Goal: Transaction & Acquisition: Purchase product/service

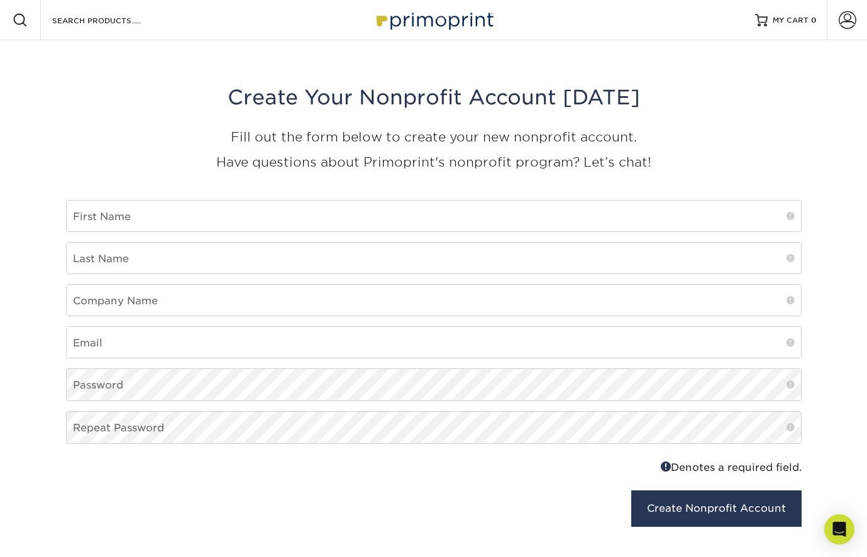
click at [445, 6] on img at bounding box center [434, 19] width 126 height 27
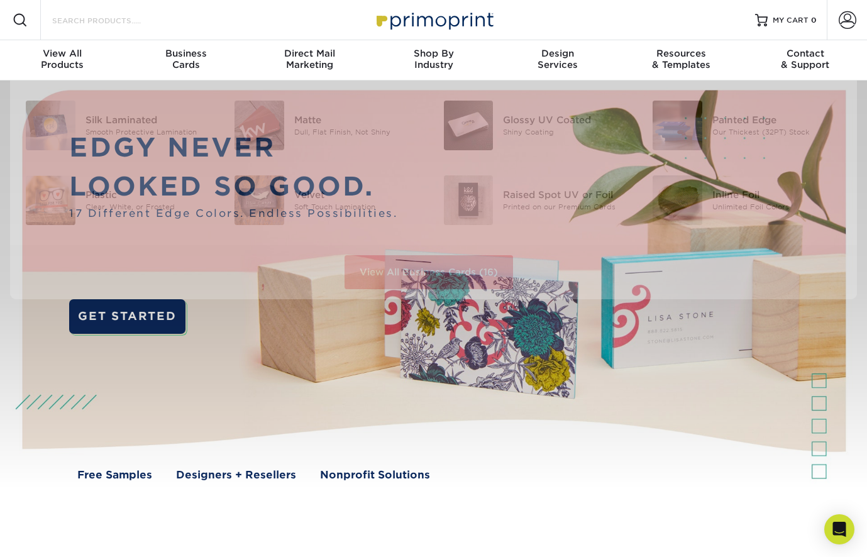
click at [114, 21] on input "Search Products" at bounding box center [112, 20] width 123 height 15
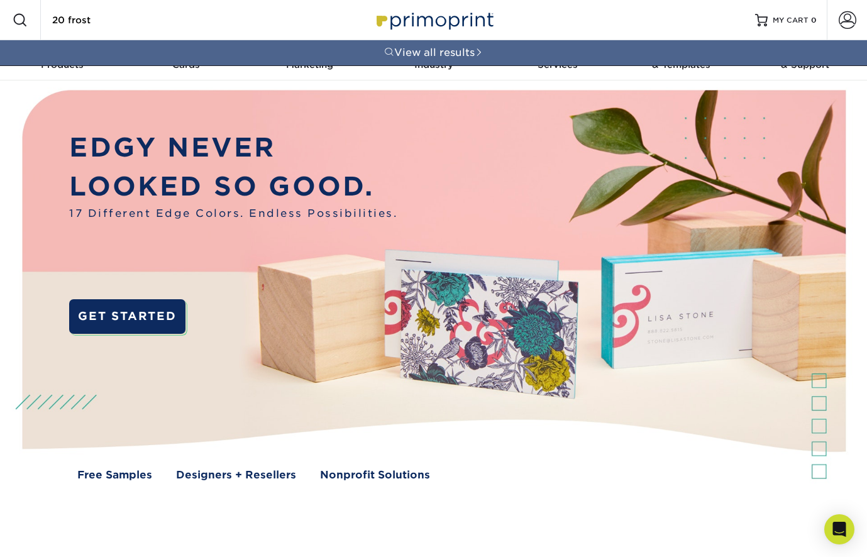
click at [119, 22] on input "20 frost" at bounding box center [112, 20] width 123 height 15
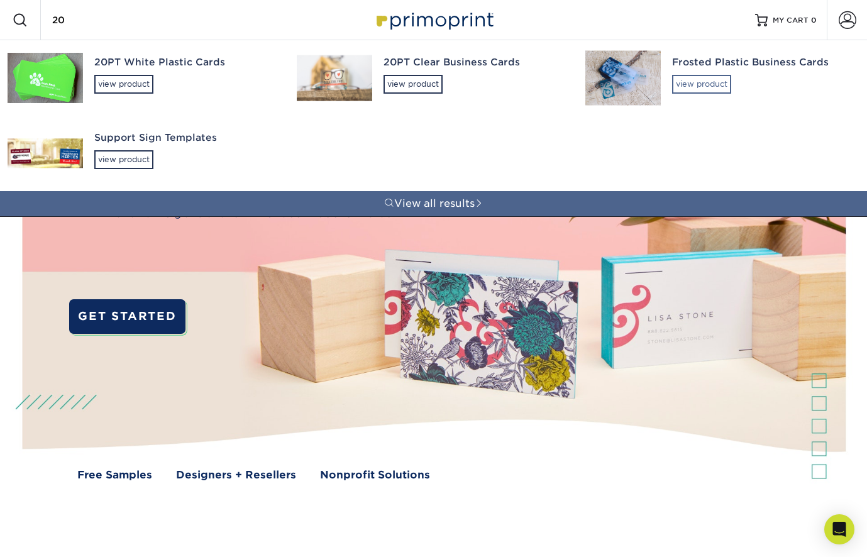
type input "20"
click at [703, 83] on div "view product" at bounding box center [701, 84] width 59 height 19
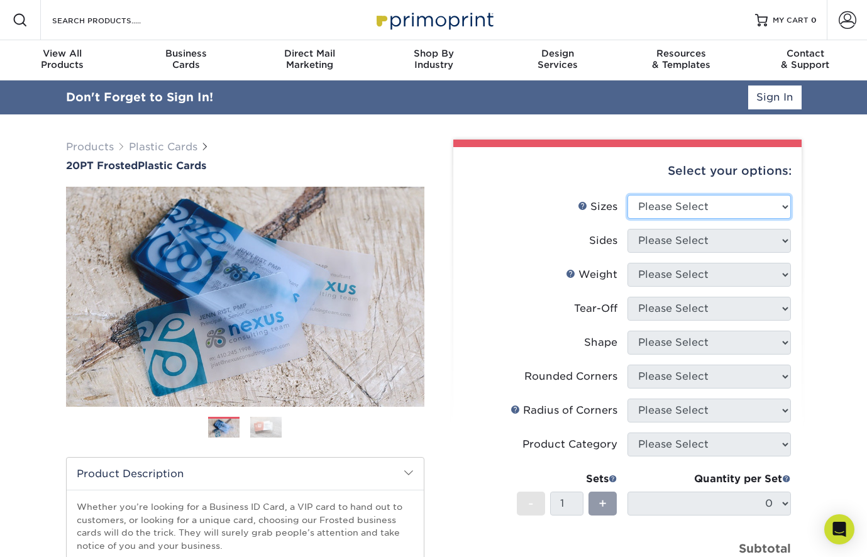
select select "2.00x3.50"
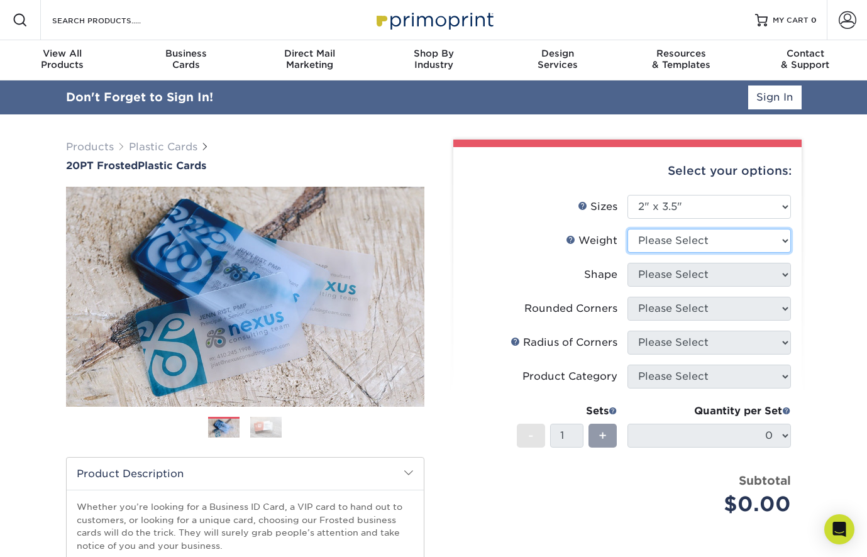
select select "20PT Frosted Plastic"
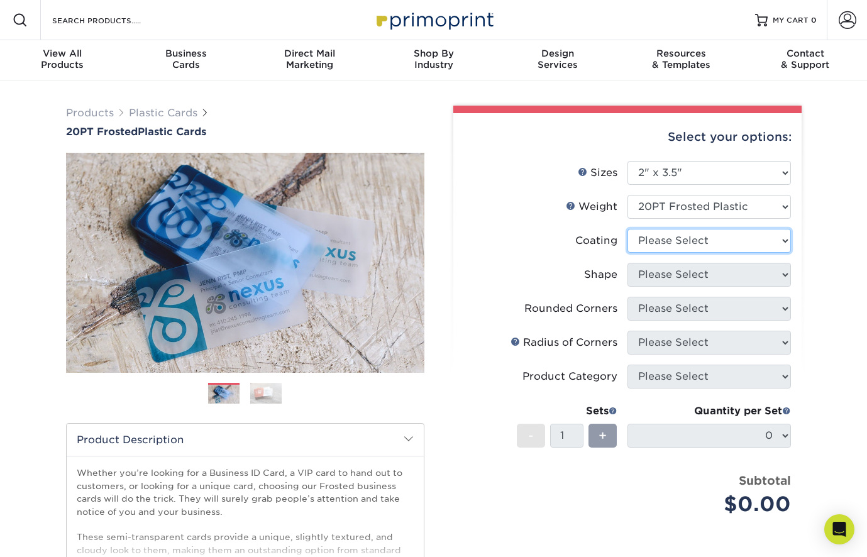
select select "3e7618de-abca-4bda-9f97-8b9129e913d8"
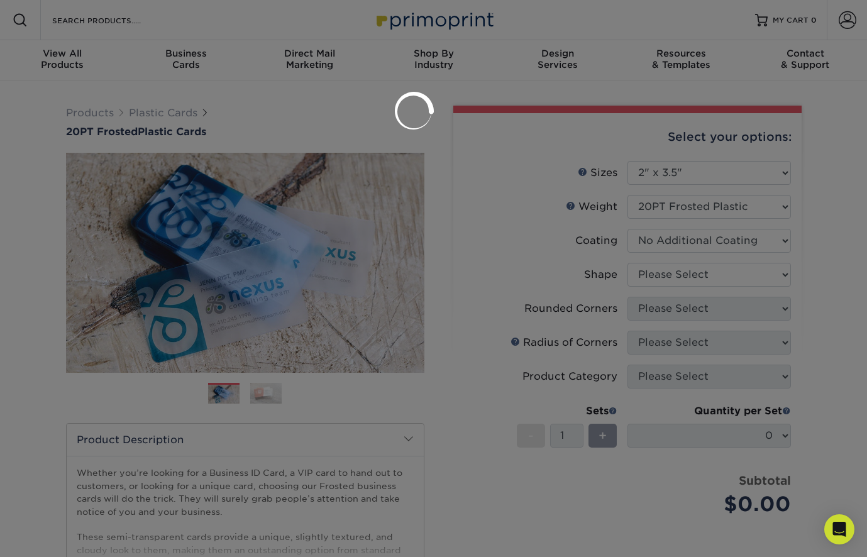
click at [694, 275] on div at bounding box center [433, 278] width 867 height 557
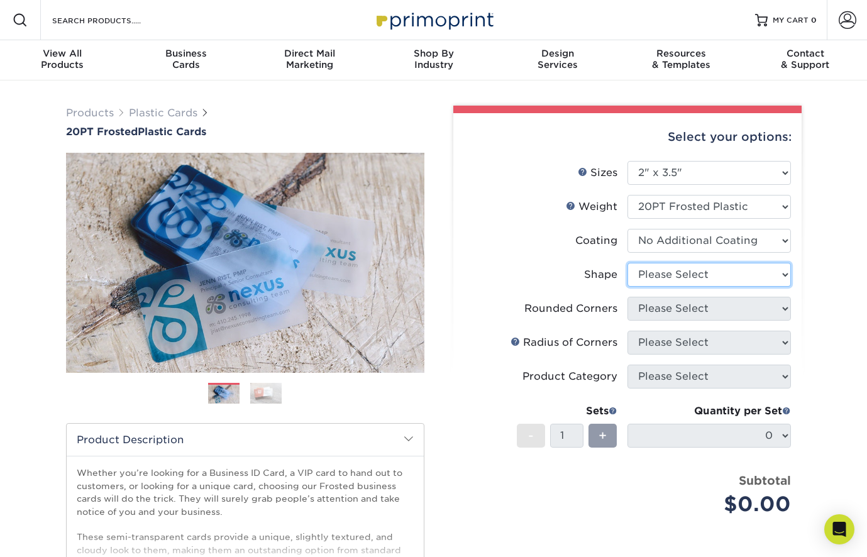
select select "standard"
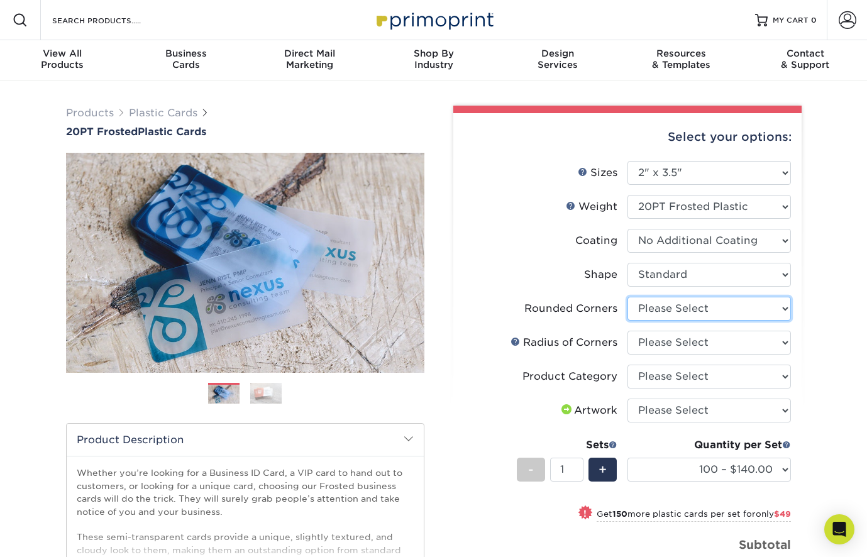
select select "7672df9e-0e0a-464d-8e1f-920c575e4da3"
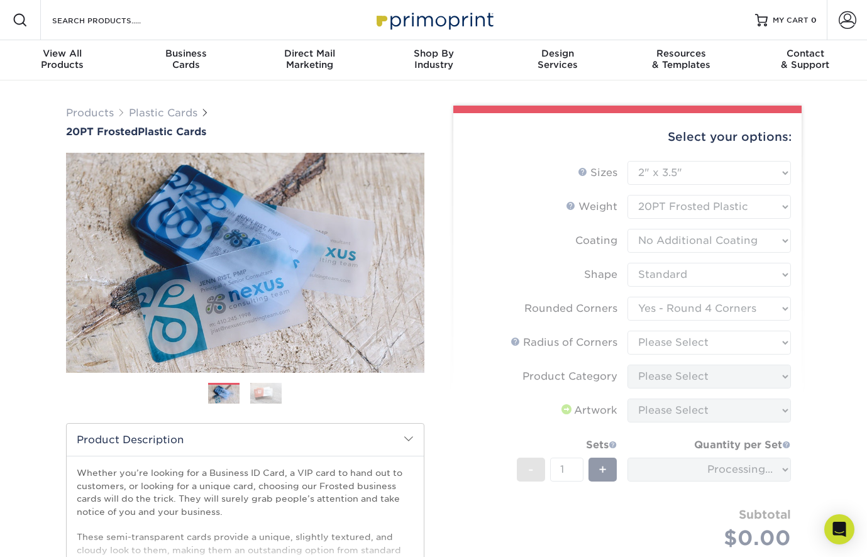
click at [719, 342] on form "Sizes Help Sizes Please Select 2" x 3.5" 2" x 8" 2.12" x 3.375" 2.5" x 2.5" 4.2…" at bounding box center [627, 370] width 328 height 418
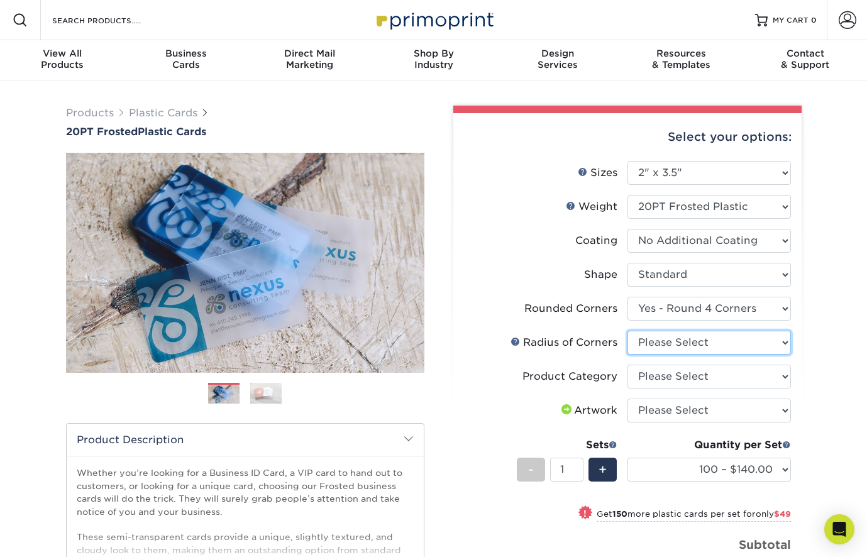
select select "589680c7-ee9a-431b-9d12-d7aeb1386a97"
select select "3b5148f1-0588-4f88-a218-97bcfdce65c1"
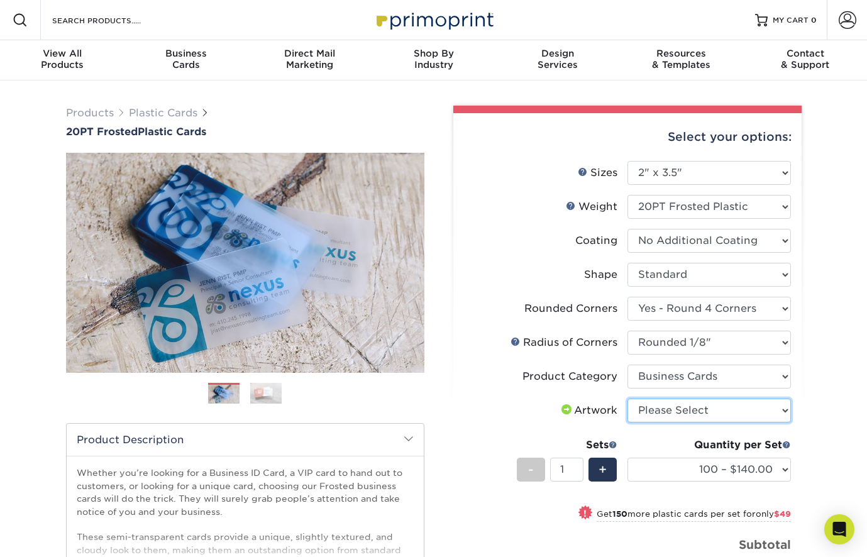
select select "upload"
drag, startPoint x: 714, startPoint y: 408, endPoint x: 366, endPoint y: 2, distance: 535.7
